Goal: Task Accomplishment & Management: Manage account settings

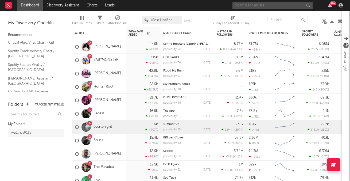
click at [266, 4] on input "text" at bounding box center [272, 5] width 80 height 7
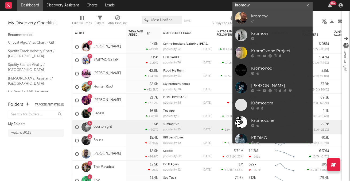
type input "kromow"
click at [286, 22] on div at bounding box center [280, 20] width 59 height 3
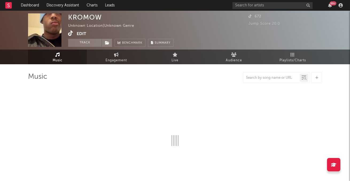
select select "1w"
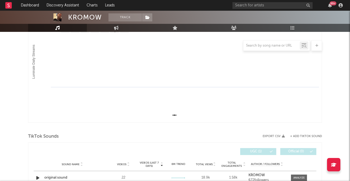
scroll to position [133, 0]
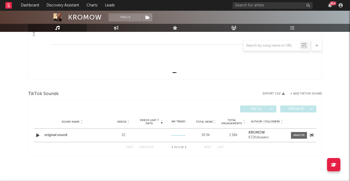
click at [52, 133] on div "original sound" at bounding box center [72, 134] width 56 height 5
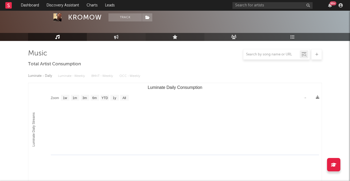
scroll to position [0, 0]
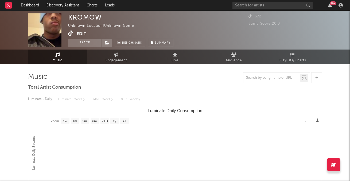
click at [78, 34] on button "Edit" at bounding box center [82, 33] width 10 height 7
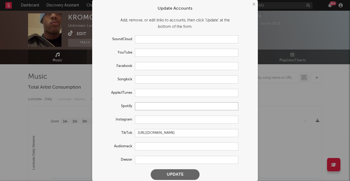
click at [145, 108] on input "text" at bounding box center [186, 106] width 103 height 8
paste input "[URL][DOMAIN_NAME]"
type input "[URL][DOMAIN_NAME]"
click at [173, 172] on button "Update" at bounding box center [175, 174] width 49 height 11
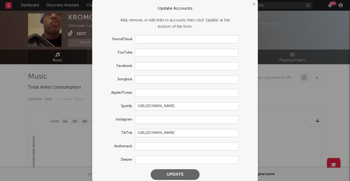
scroll to position [0, 0]
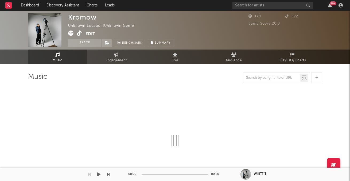
select select "1w"
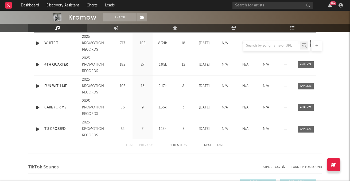
scroll to position [237, 0]
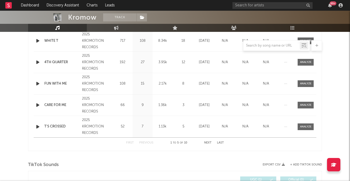
click at [210, 143] on button "Next" at bounding box center [207, 142] width 7 height 3
click at [146, 143] on button "Previous" at bounding box center [146, 142] width 14 height 3
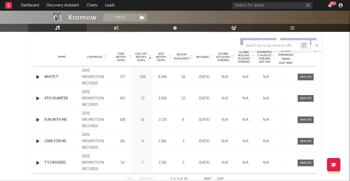
scroll to position [199, 0]
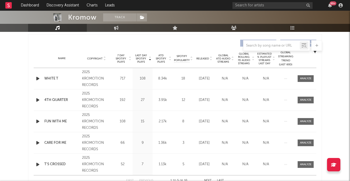
click at [37, 79] on icon "button" at bounding box center [38, 78] width 6 height 7
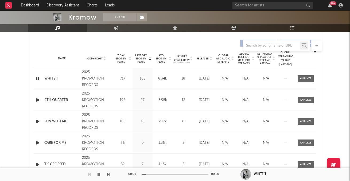
click at [36, 98] on icon "button" at bounding box center [38, 99] width 6 height 7
click at [37, 120] on icon "button" at bounding box center [38, 121] width 6 height 7
click at [37, 146] on div "Name CARE FOR ME Copyright 2025 KROMOTION RECORDS Label KROMOTION RECORDS Album…" at bounding box center [175, 142] width 283 height 21
click at [37, 141] on icon "button" at bounding box center [38, 142] width 6 height 7
click at [37, 141] on icon "button" at bounding box center [37, 142] width 5 height 7
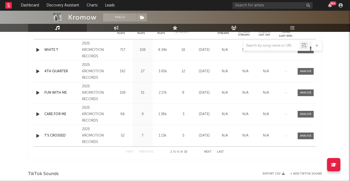
scroll to position [228, 0]
click at [207, 149] on button "Next" at bounding box center [207, 150] width 7 height 3
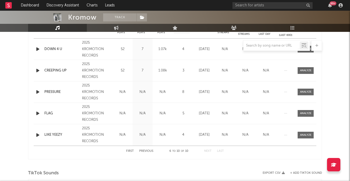
click at [139, 149] on button "Previous" at bounding box center [146, 150] width 14 height 3
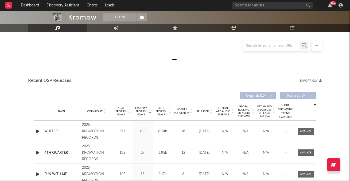
scroll to position [145, 0]
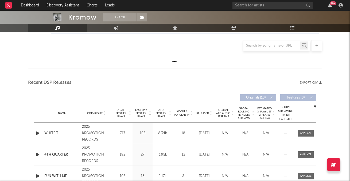
click at [344, 80] on div "Kromow Track Unknown Location | Unknown Genre Edit Track Benchmark Summary 178 …" at bounding box center [175, 104] width 350 height 477
